Goal: Task Accomplishment & Management: Manage account settings

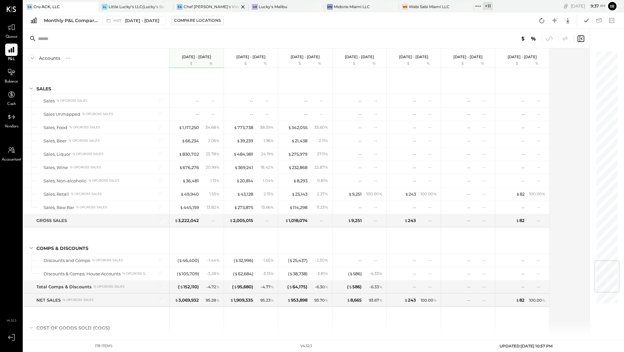
scroll to position [1741, 0]
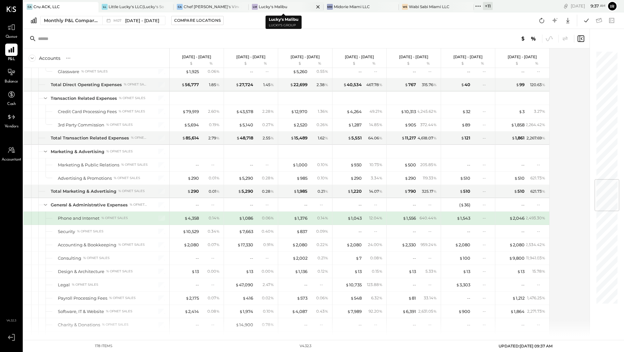
click at [282, 6] on div "Lucky's Malibu" at bounding box center [273, 7] width 29 height 6
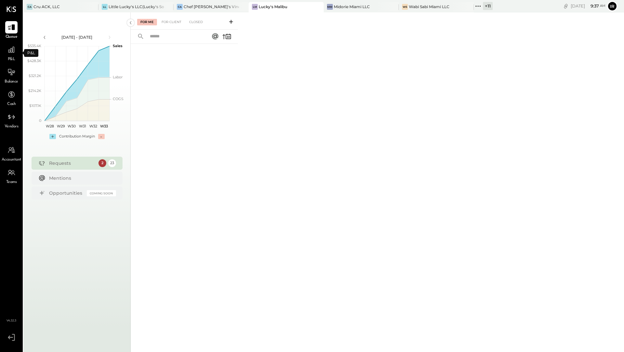
click at [13, 57] on span "P&L" at bounding box center [11, 60] width 7 height 6
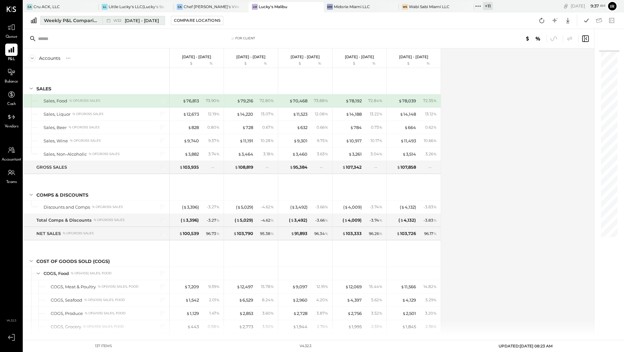
click at [73, 22] on div "Weekly P&L Comparison" at bounding box center [71, 20] width 55 height 7
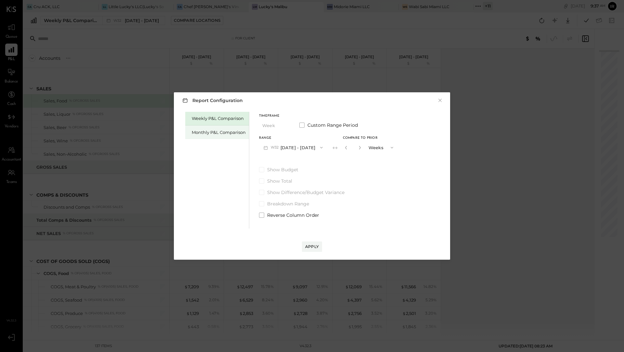
click at [188, 135] on div "Monthly P&L Comparison" at bounding box center [217, 132] width 64 height 14
click at [310, 150] on button "M08 Aug 1 - 31, 2025" at bounding box center [293, 147] width 69 height 12
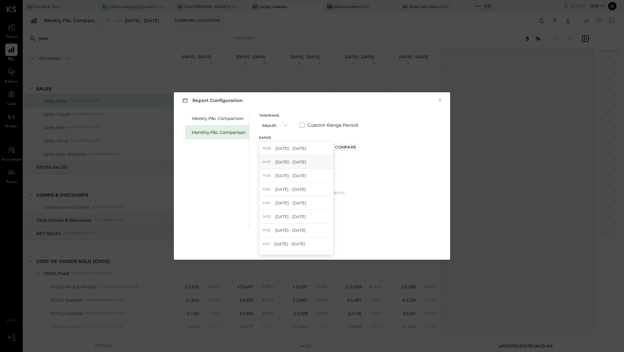
click at [306, 163] on div "M07 Jul 1 - 31, 2025" at bounding box center [296, 162] width 74 height 14
click at [312, 248] on div "Apply" at bounding box center [312, 247] width 14 height 6
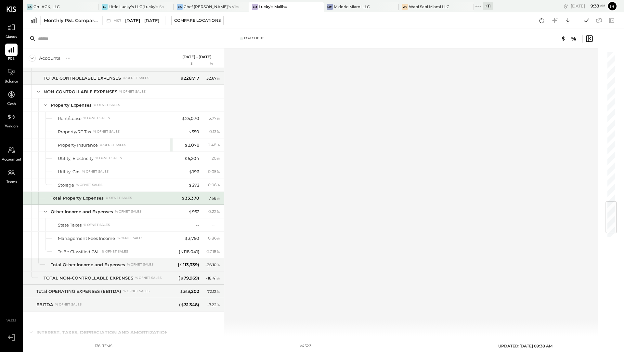
scroll to position [1245, 0]
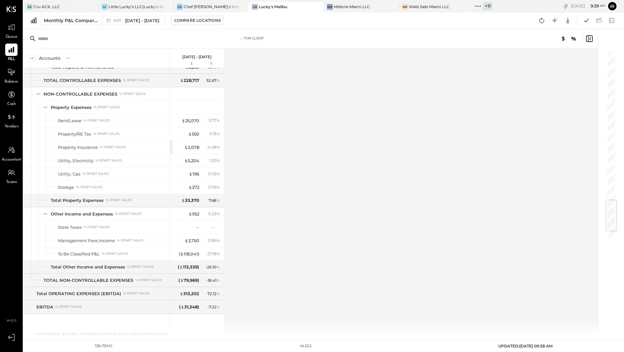
click at [483, 8] on div "+ 11" at bounding box center [488, 6] width 10 height 8
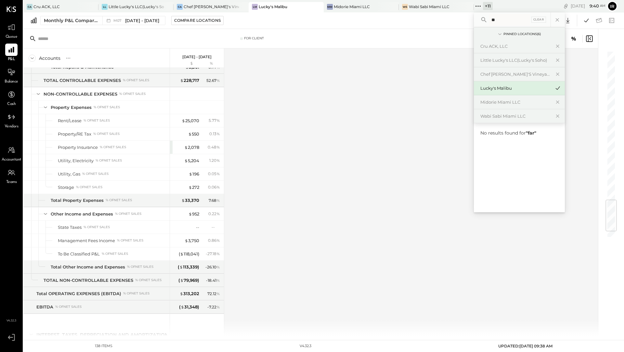
type input "*"
type input "****"
click at [553, 19] on icon at bounding box center [557, 20] width 8 height 8
